Goal: Book appointment/travel/reservation

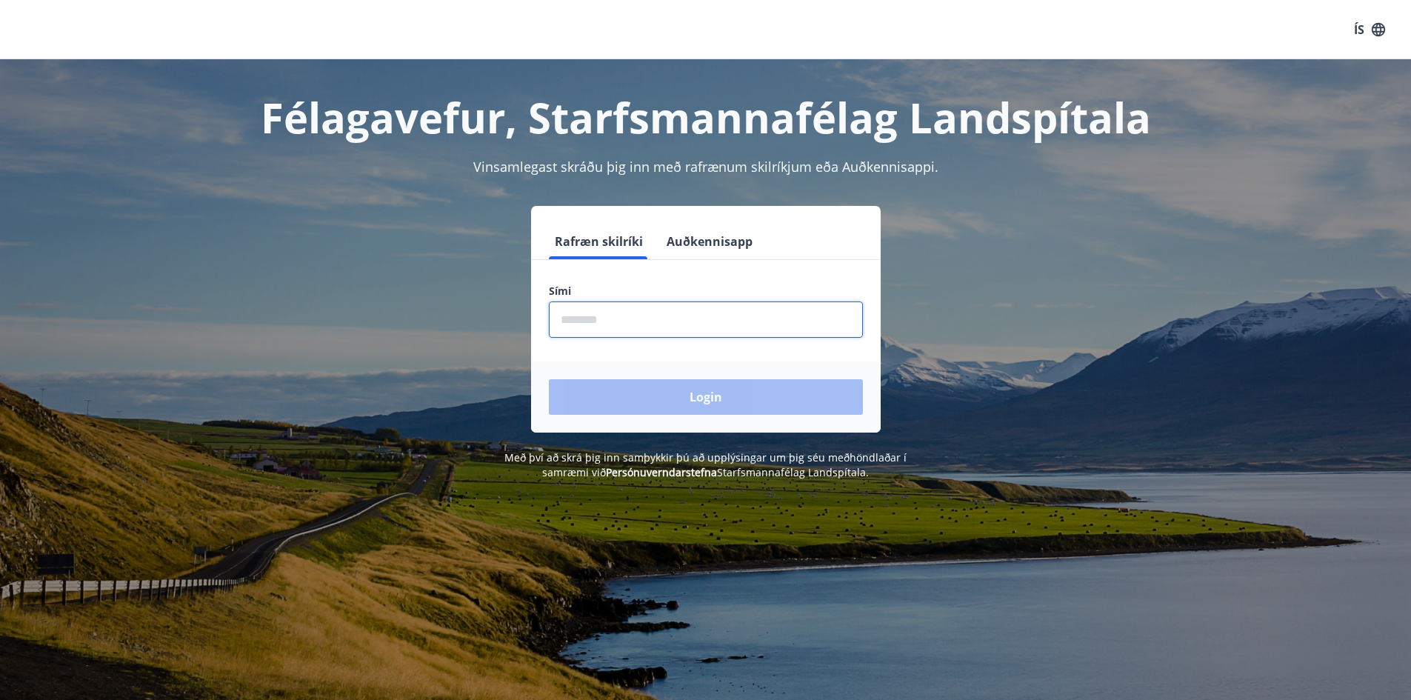
click at [613, 325] on input "phone" at bounding box center [706, 320] width 314 height 36
type input "********"
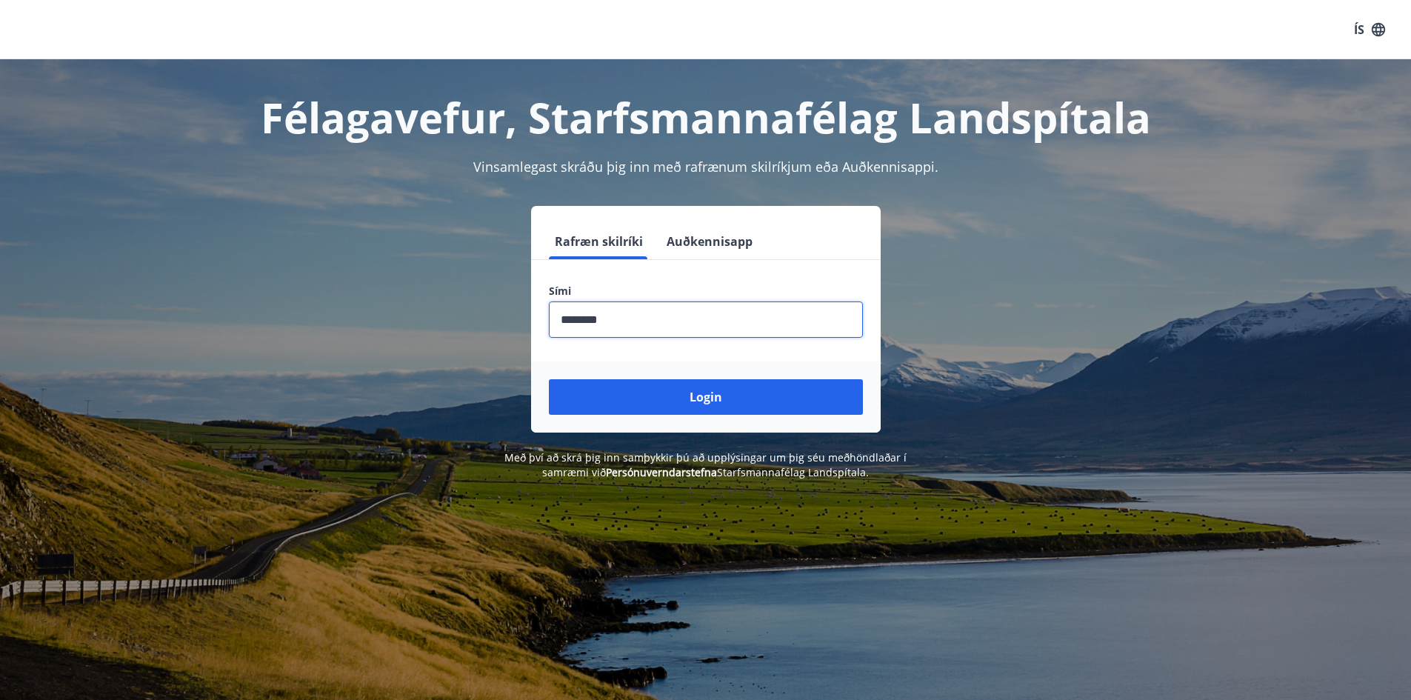
click at [688, 392] on button "Login" at bounding box center [706, 397] width 314 height 36
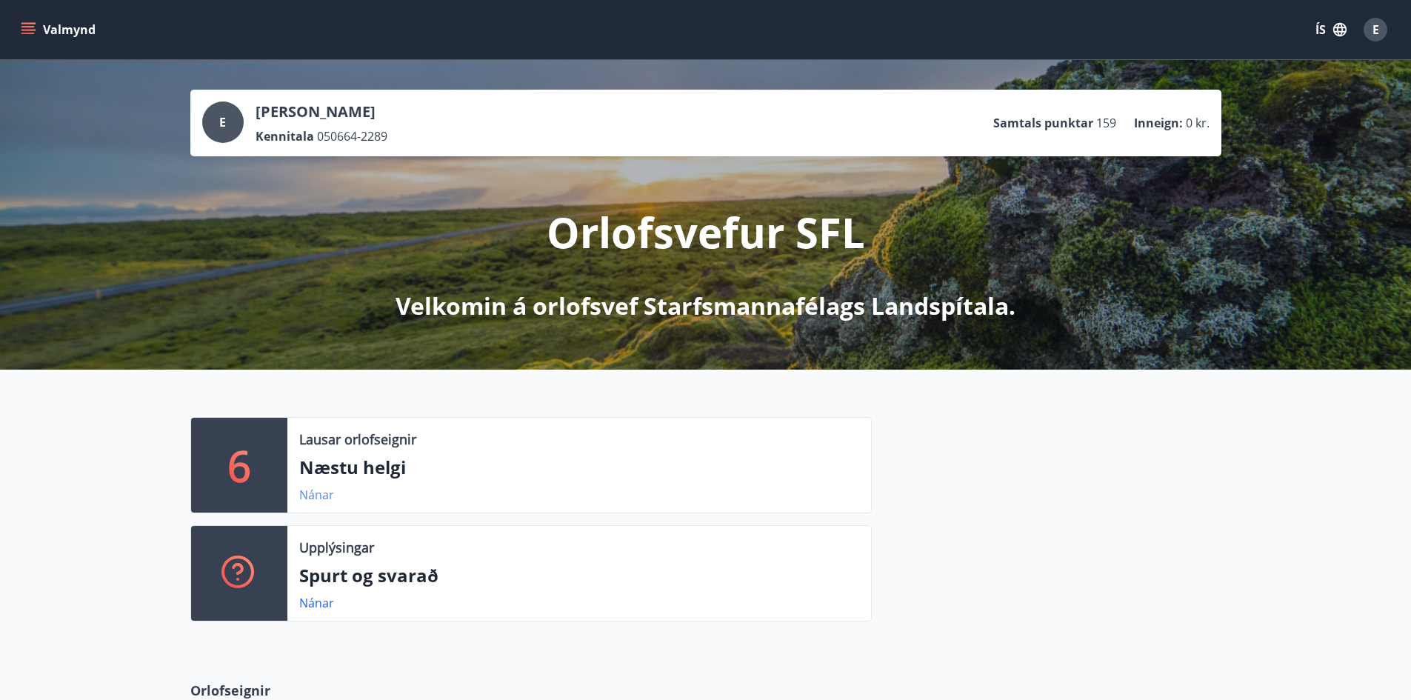
click at [314, 493] on link "Nánar" at bounding box center [316, 495] width 35 height 16
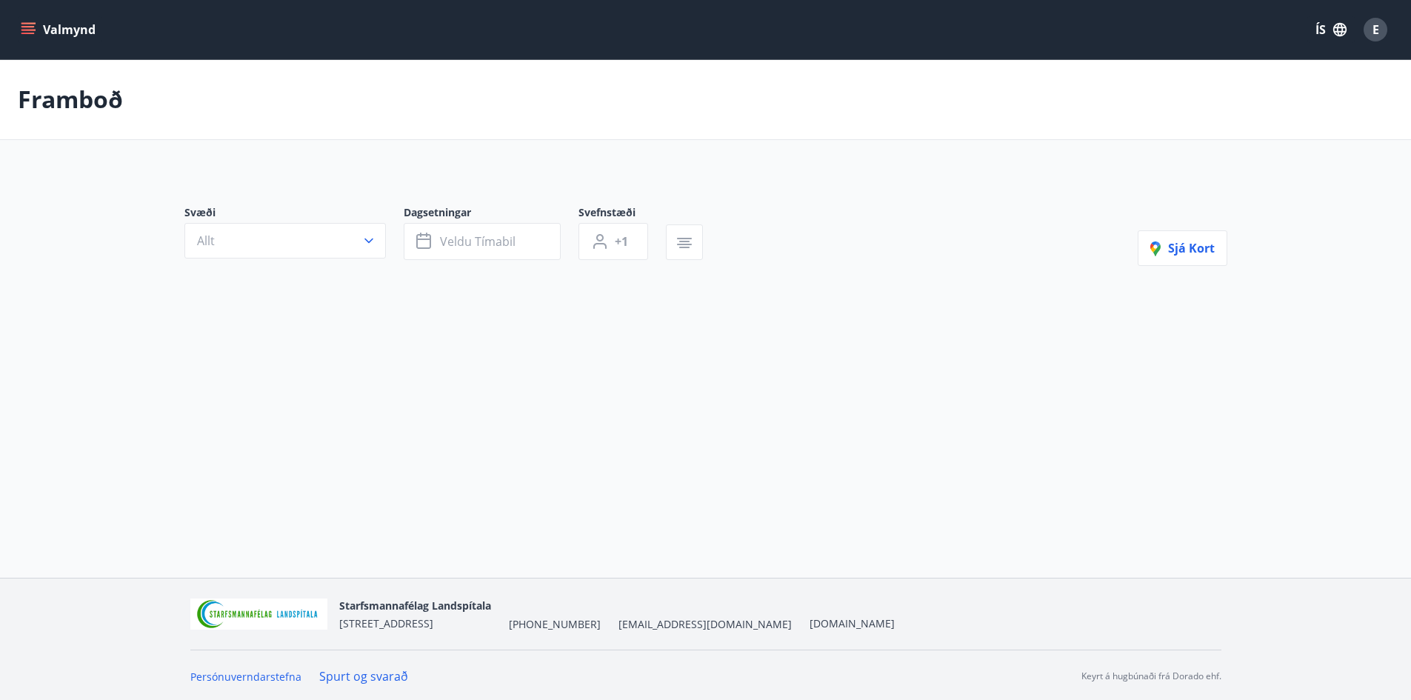
type input "*"
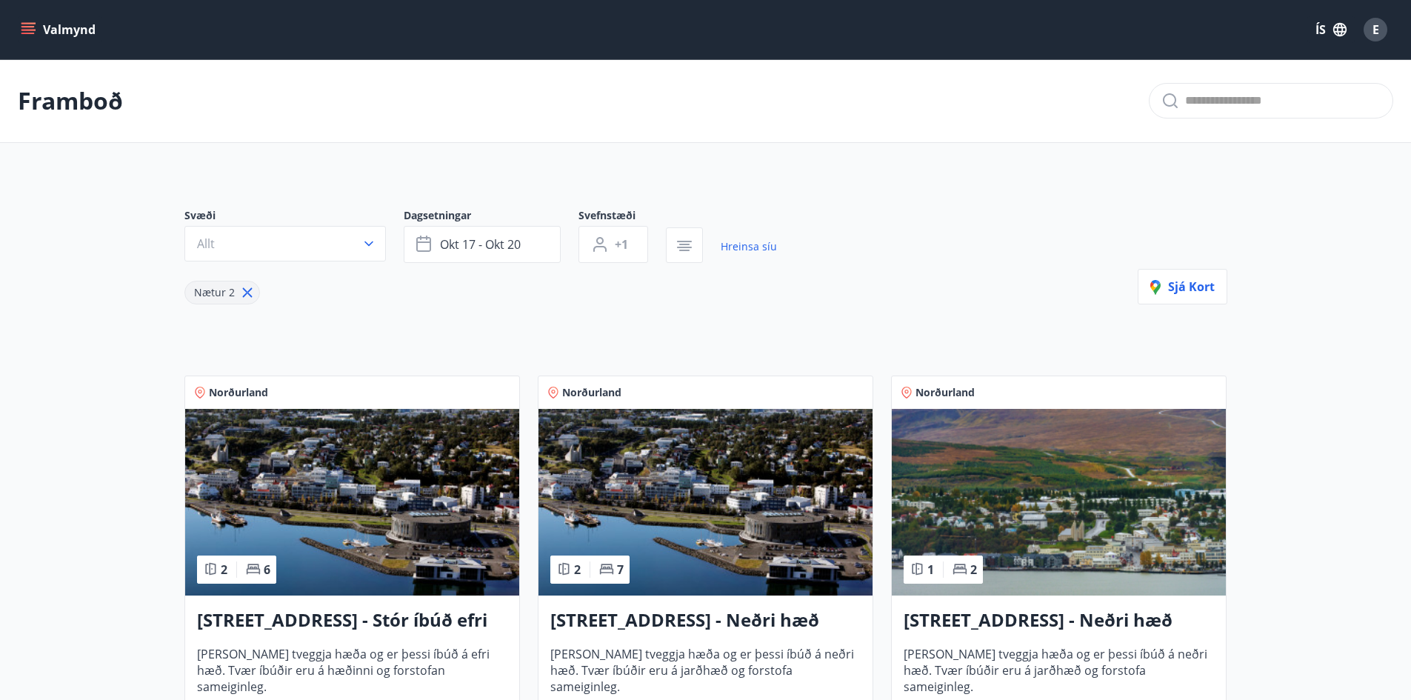
click at [371, 523] on img at bounding box center [352, 502] width 334 height 187
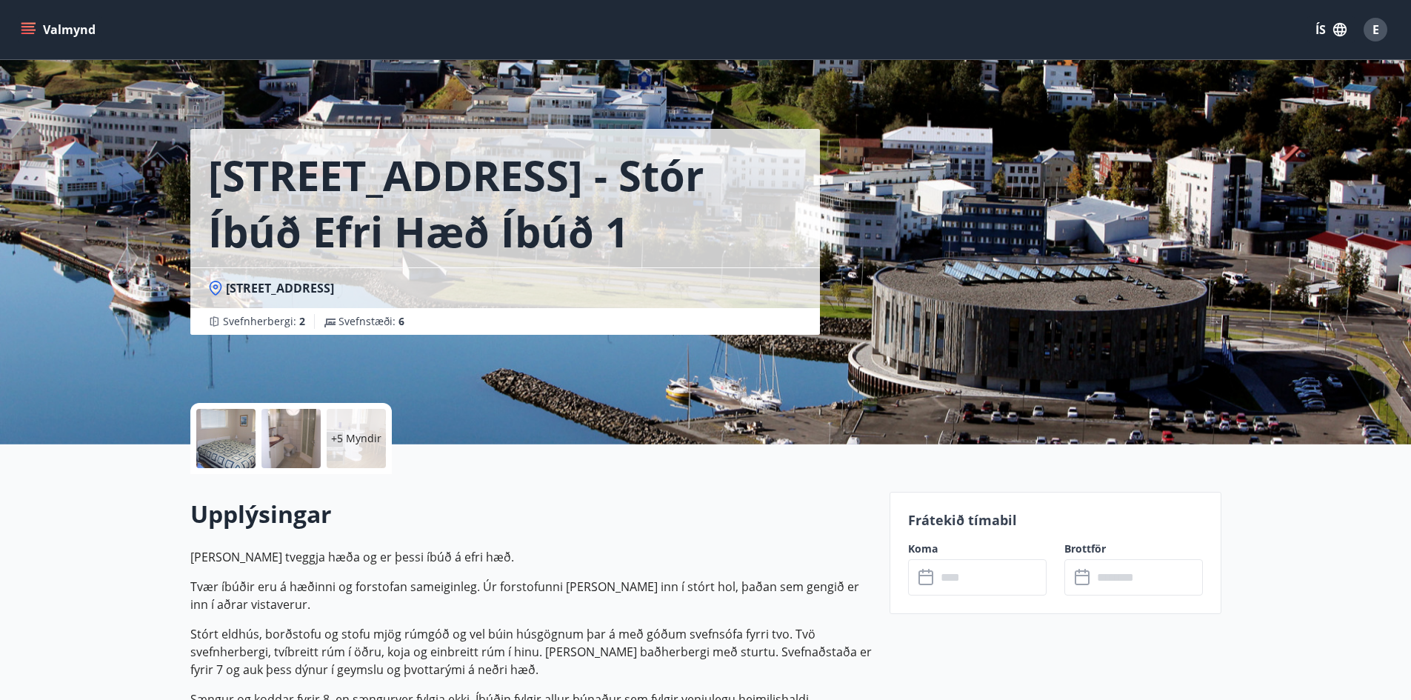
click at [269, 441] on div at bounding box center [291, 438] width 59 height 59
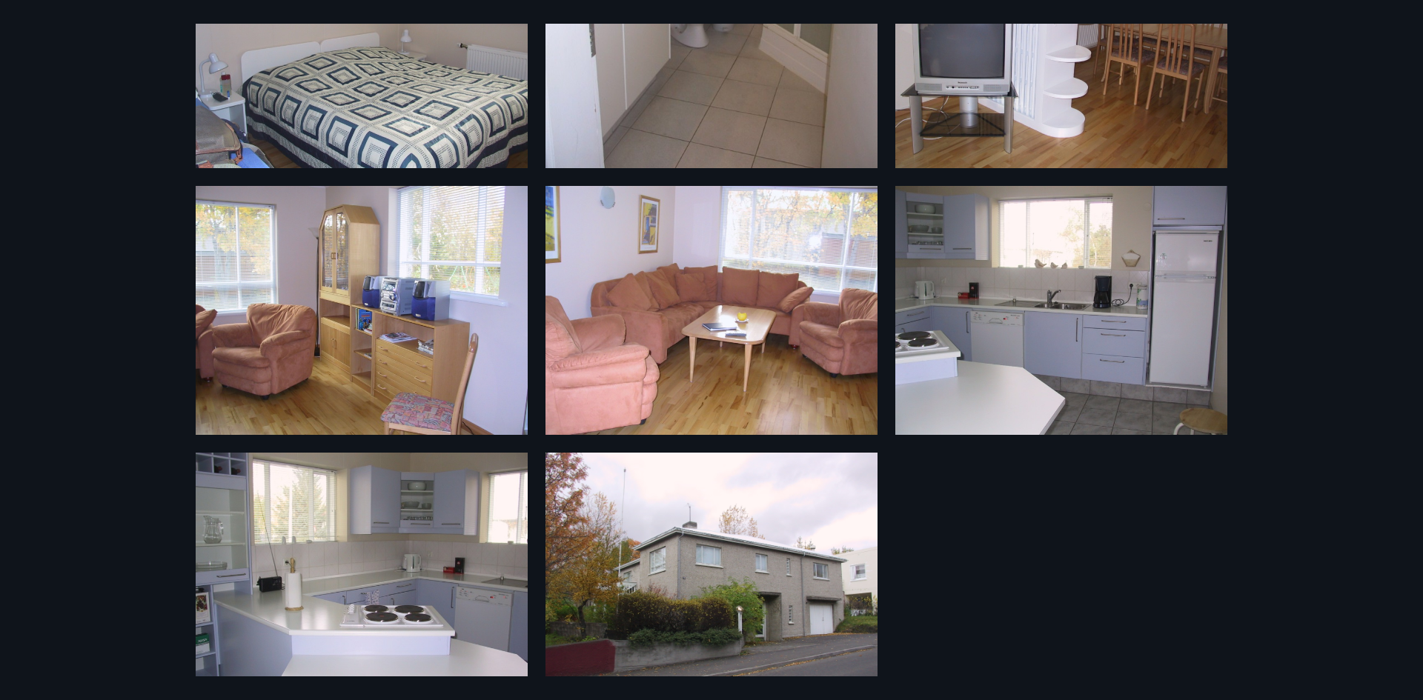
scroll to position [654, 0]
